Goal: Transaction & Acquisition: Purchase product/service

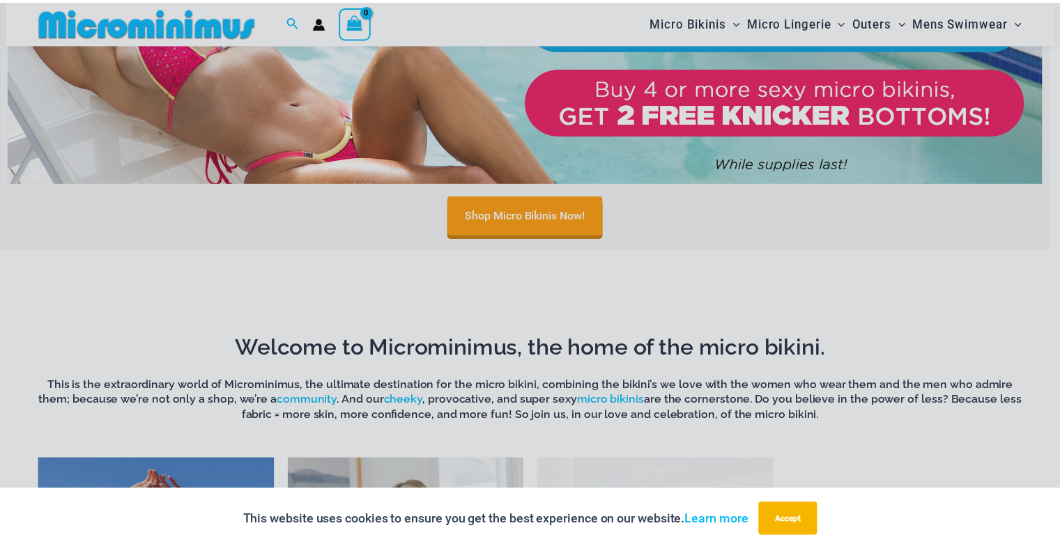
scroll to position [754, 0]
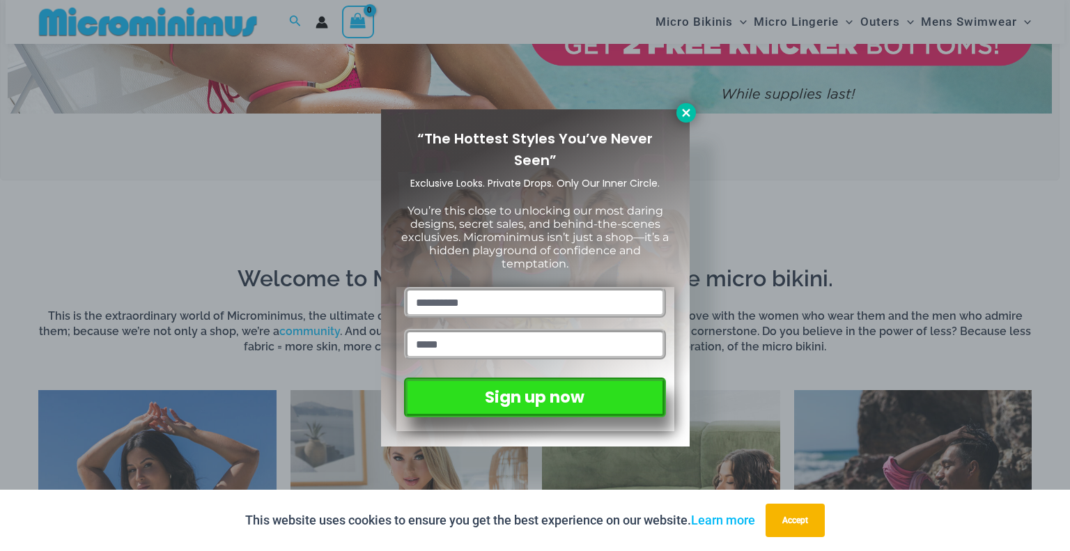
click at [683, 116] on icon at bounding box center [686, 113] width 8 height 8
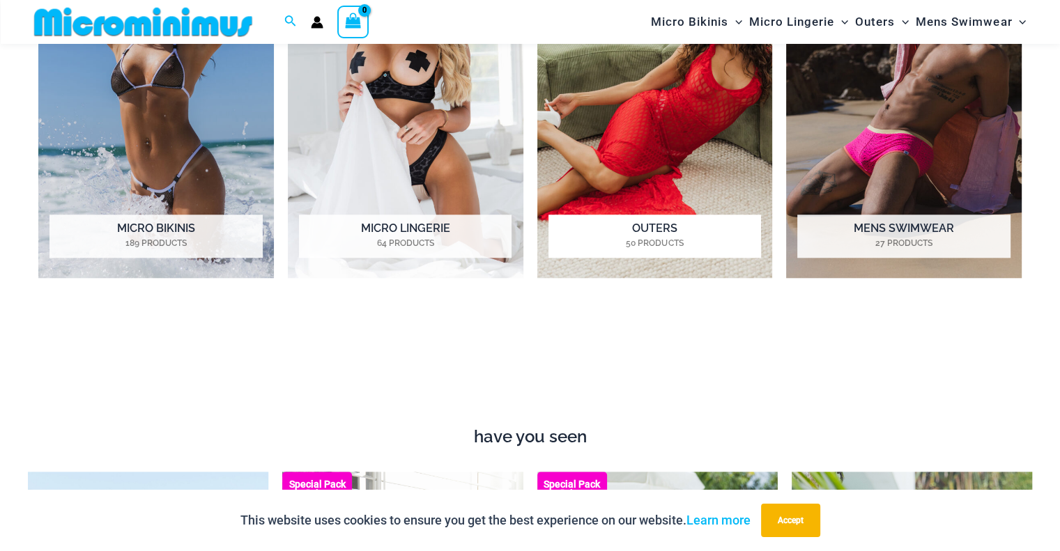
scroll to position [1242, 0]
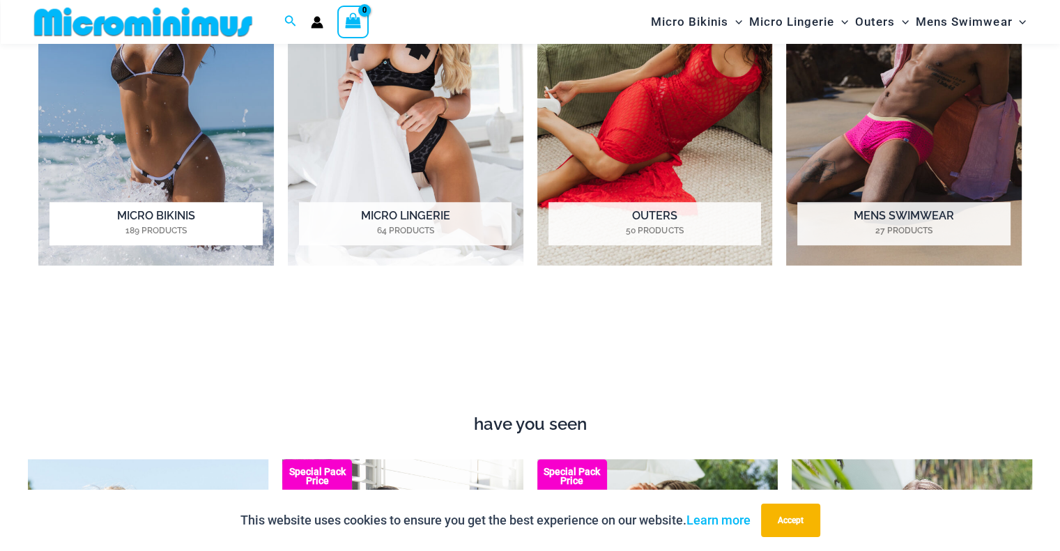
click at [166, 102] on img "Visit product category Micro Bikinis" at bounding box center [156, 83] width 236 height 363
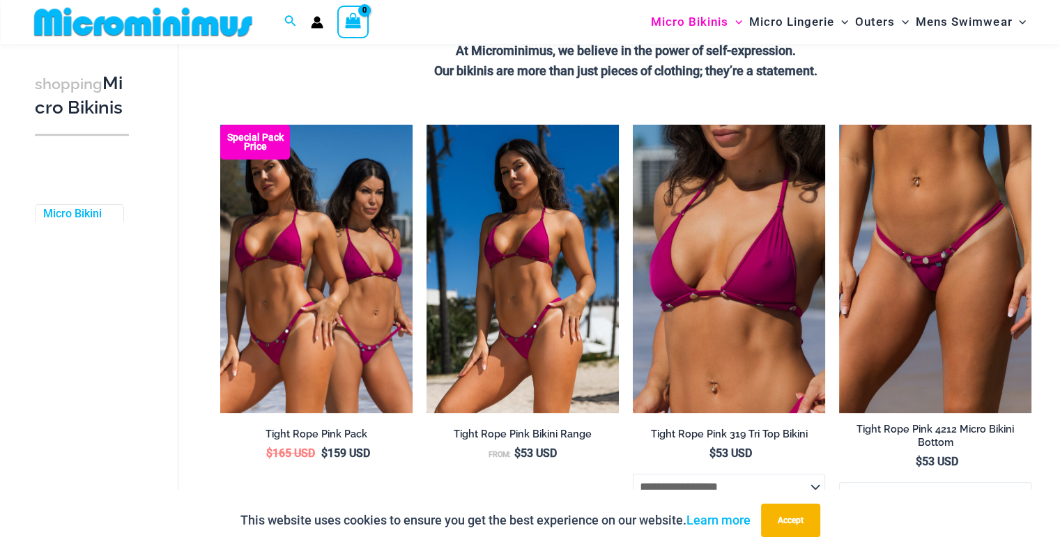
scroll to position [476, 0]
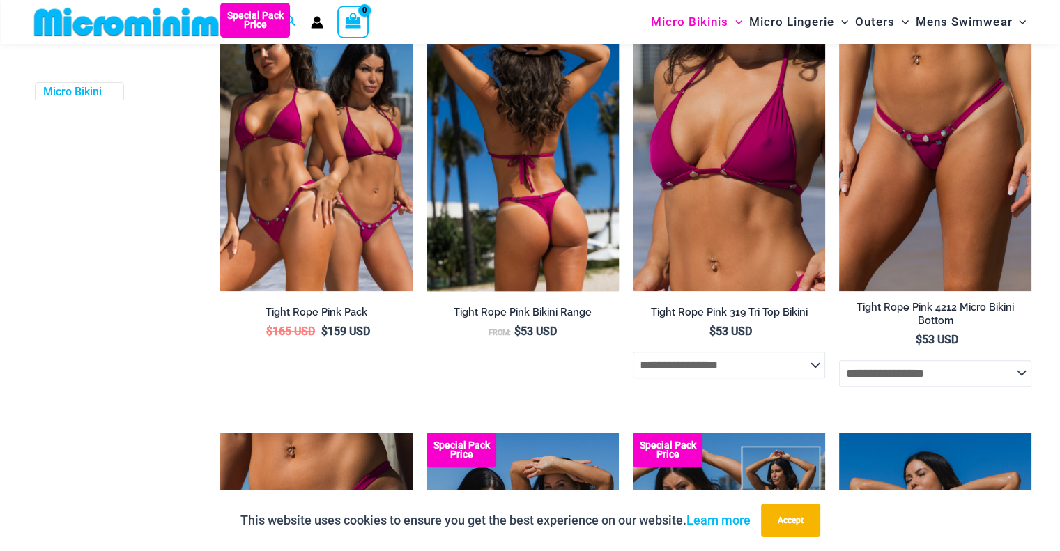
click at [521, 179] on img at bounding box center [523, 147] width 192 height 289
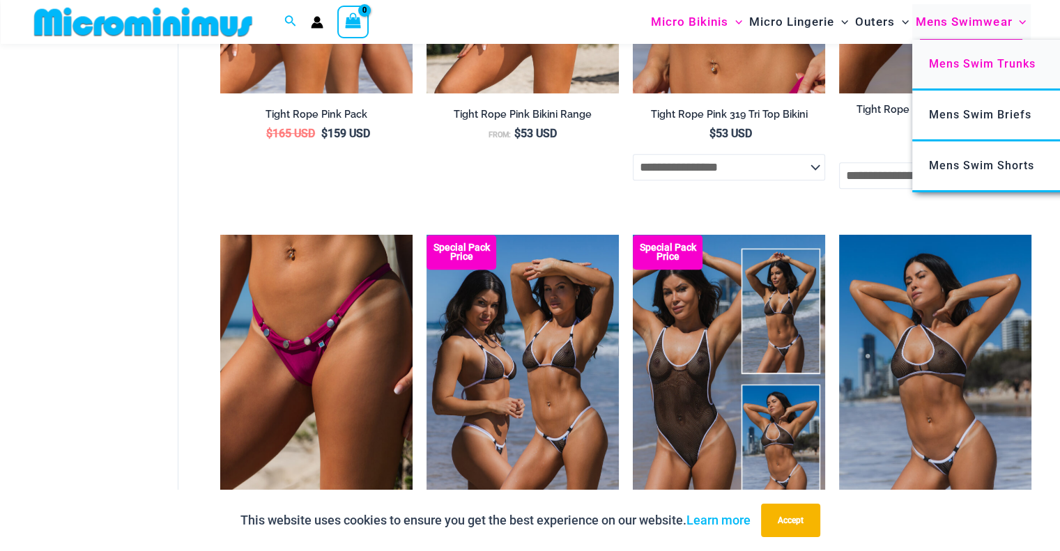
scroll to position [685, 0]
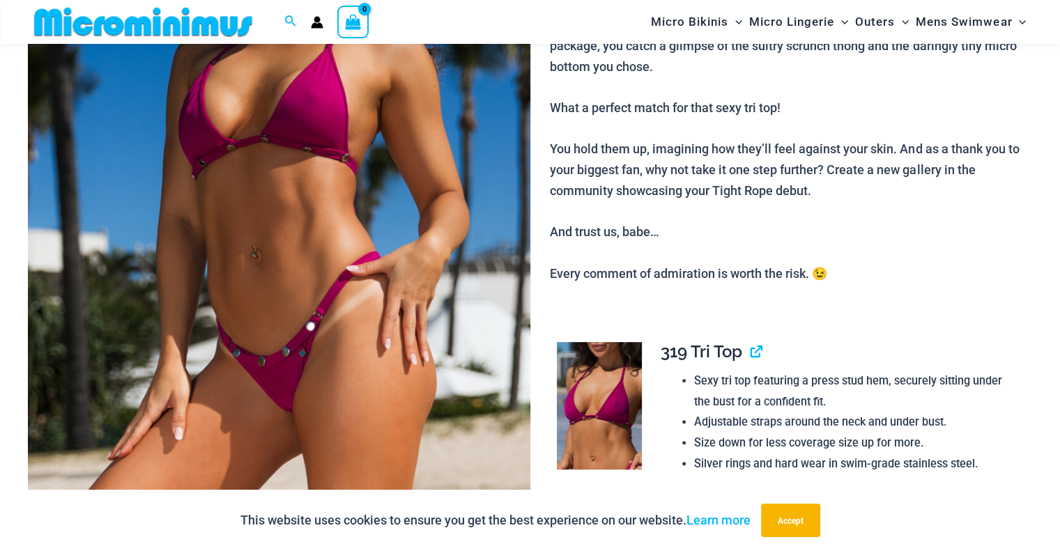
scroll to position [336, 0]
